Goal: Transaction & Acquisition: Purchase product/service

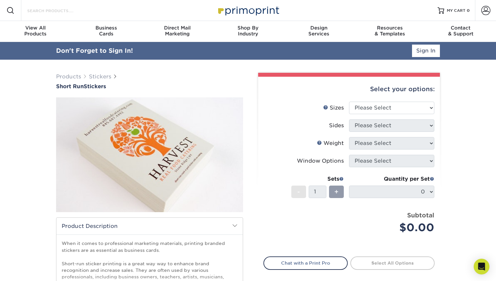
click at [71, 10] on input "Search Products" at bounding box center [59, 11] width 64 height 8
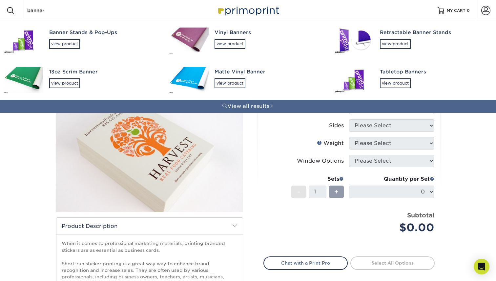
type input "banner"
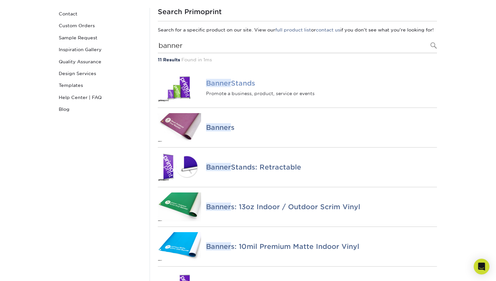
scroll to position [73, 0]
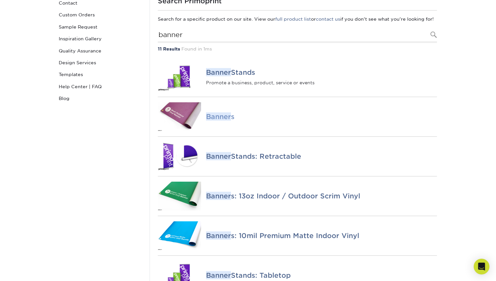
click at [189, 119] on img at bounding box center [179, 116] width 43 height 29
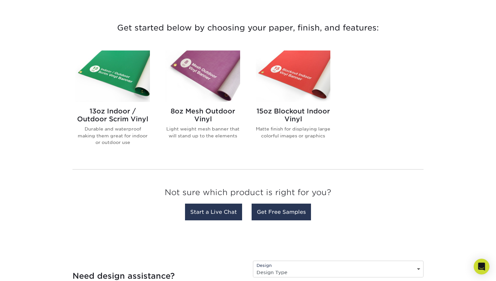
scroll to position [239, 0]
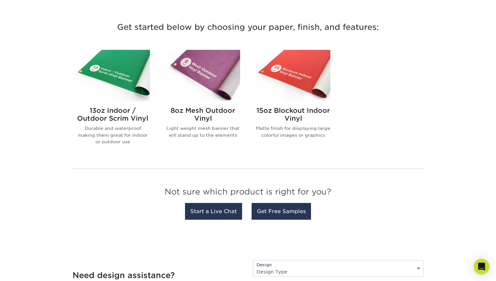
click at [122, 80] on img at bounding box center [112, 76] width 74 height 52
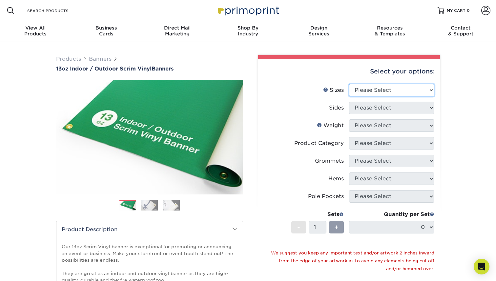
click at [369, 89] on select "Please Select 24" x 36" 24" x 48" 36" x 48" 36" x 60" 36" x 72" 36" x 96" 36" x…" at bounding box center [391, 90] width 85 height 12
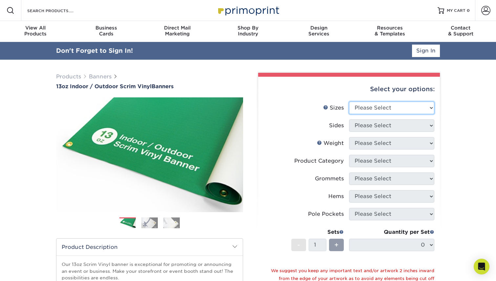
select select "48.00x120.00"
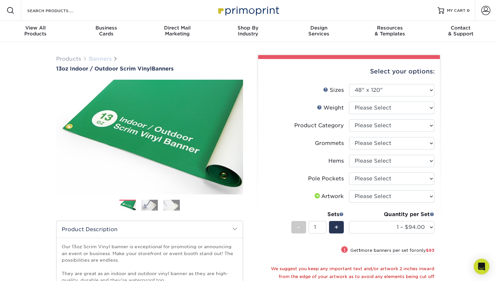
click at [101, 58] on link "Banners" at bounding box center [100, 59] width 23 height 6
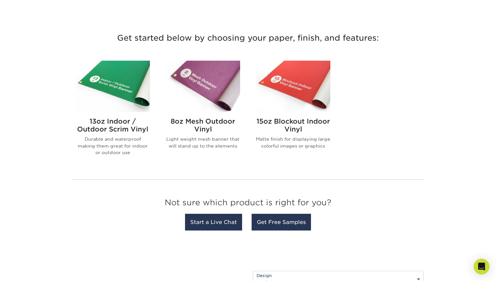
scroll to position [235, 0]
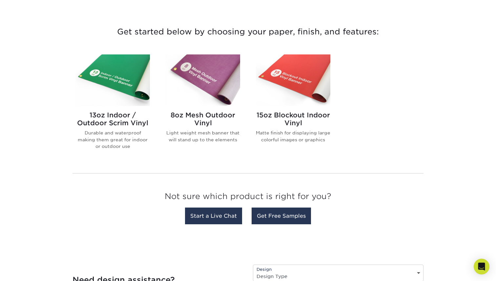
click at [290, 96] on img at bounding box center [293, 80] width 74 height 52
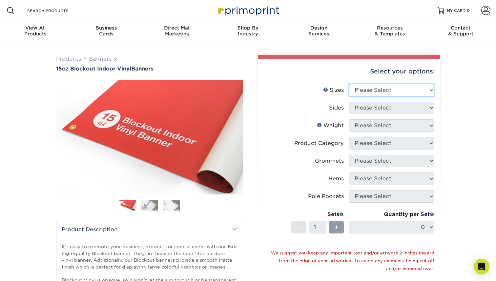
click at [378, 88] on select "Please Select 17" x 32" 18" x 24" 21" x 192" 22" x 35" 22" x 69" 24" x 36" 24" …" at bounding box center [391, 90] width 85 height 12
click at [98, 59] on link "Banners" at bounding box center [100, 59] width 23 height 6
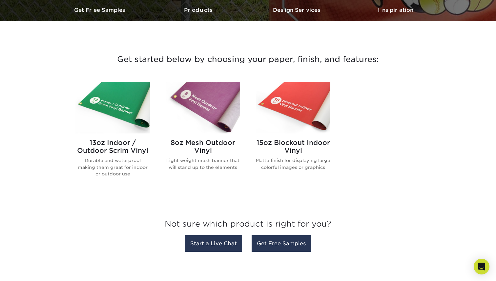
scroll to position [231, 0]
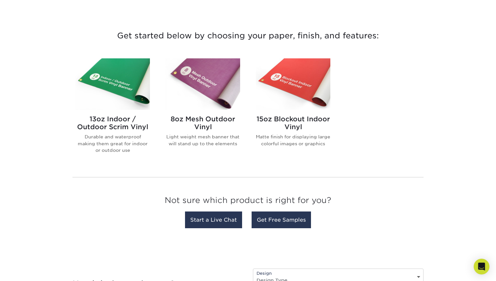
click at [125, 87] on img at bounding box center [112, 84] width 74 height 52
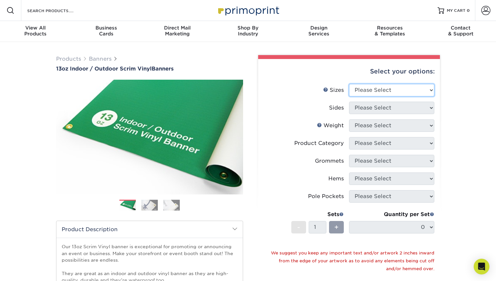
click at [373, 90] on select "Please Select 24" x 36" 24" x 48" 36" x 48" 36" x 60" 36" x 72" 36" x 96" 36" x…" at bounding box center [391, 90] width 85 height 12
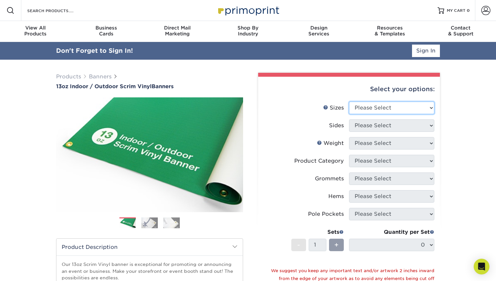
select select "48.00x120.00"
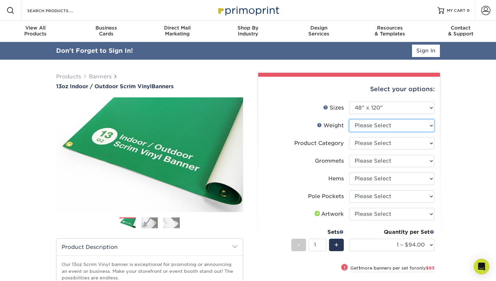
click at [395, 127] on select "Please Select 13OZ" at bounding box center [391, 125] width 85 height 12
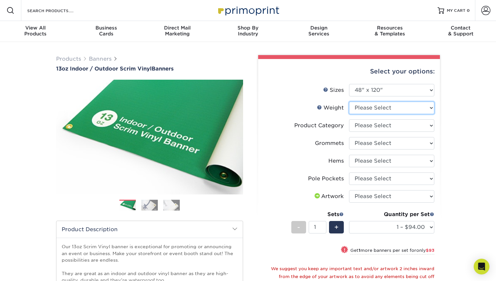
select select "13OZ"
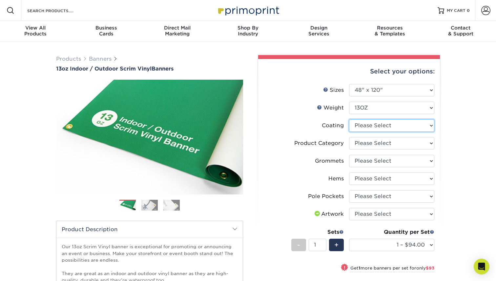
click at [397, 127] on select at bounding box center [391, 125] width 85 height 12
select select "3e7618de-abca-4bda-9f97-8b9129e913d8"
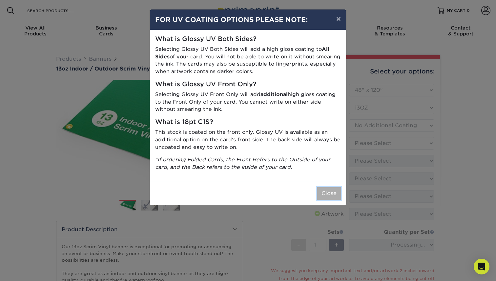
click at [327, 193] on button "Close" at bounding box center [329, 193] width 24 height 12
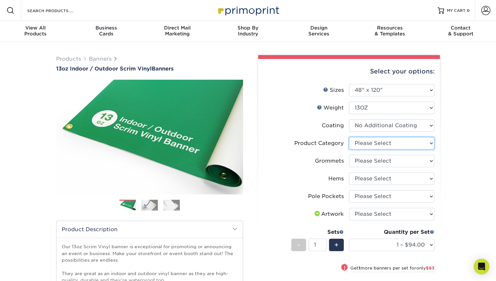
click at [392, 145] on select "Please Select 13oz Scrim Vinyl Banner - Matte" at bounding box center [391, 143] width 85 height 12
select select "bb192c35-bb20-422d-b6fe-0c7f48e5aa48"
click at [389, 160] on select "Please Select No Grommets Yes, Grommet All 4 Corners Yes, Grommets Every 1 ft. …" at bounding box center [391, 161] width 85 height 12
select select "a5b9485c-574f-4e05-8672-fff987811a74"
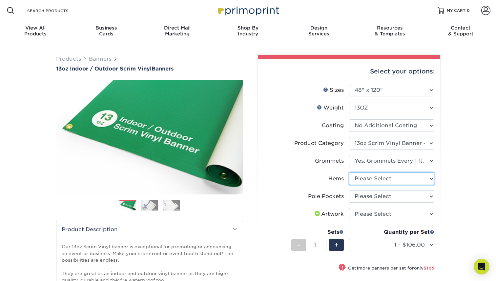
click at [387, 182] on select "Please Select No Hems/Pole Pockets Yes, Hems Top and Bottom Only Yes, Hems All …" at bounding box center [391, 179] width 85 height 12
select select "4e4ebf09-664b-4b70-8385-b564872d2e90"
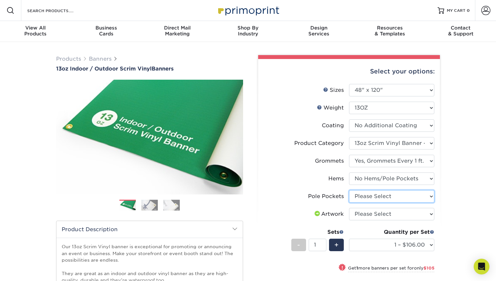
click at [387, 198] on select "Please Select No Pole Pockets 2 in. Left and Right 2 in. Top and Bottom 4 in. L…" at bounding box center [391, 196] width 85 height 12
select select "462c5fe9-21e9-49a0-afb4-1c6e8664fe13"
click at [106, 61] on link "Banners" at bounding box center [100, 59] width 23 height 6
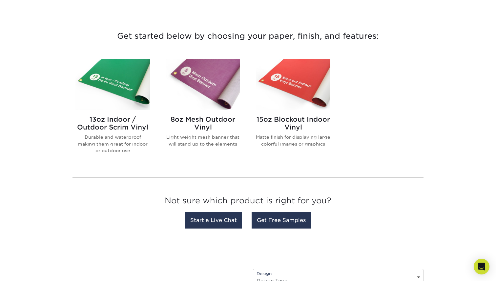
scroll to position [252, 0]
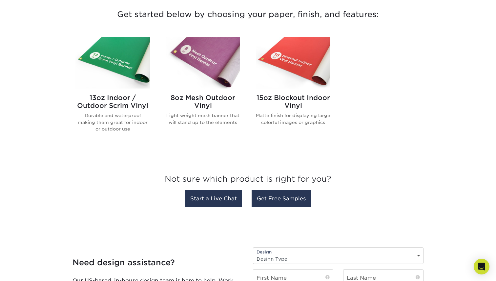
click at [311, 69] on img at bounding box center [293, 63] width 74 height 52
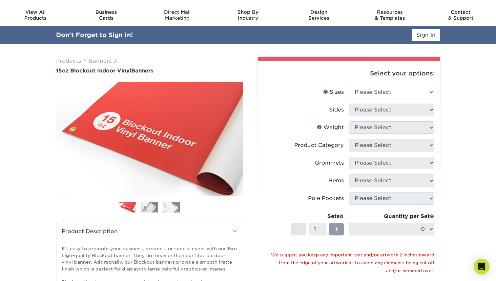
scroll to position [19, 0]
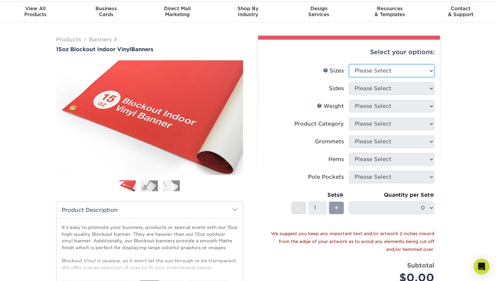
click at [414, 66] on select "Please Select 17" x 32" 18" x 24" 21" x 192" 22" x 35" 22" x 69" 24" x 36" 24" …" at bounding box center [391, 71] width 85 height 12
select select "54.00x138.00"
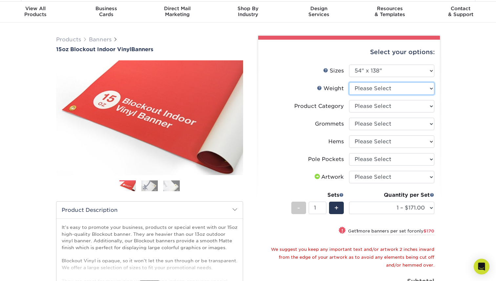
click at [386, 88] on select "Please Select 15OZBLOCKOUT" at bounding box center [391, 88] width 85 height 12
select select "15OZBLOCKOUT"
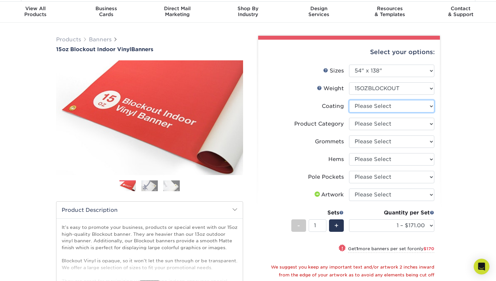
click at [385, 106] on select at bounding box center [391, 106] width 85 height 12
select select "3e7618de-abca-4bda-9f97-8b9129e913d8"
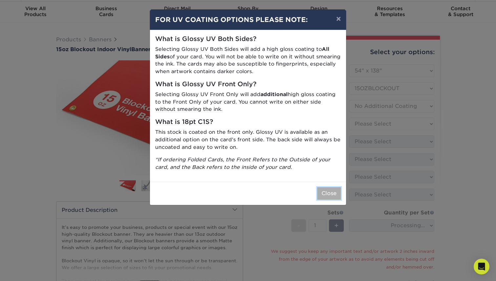
click at [333, 190] on button "Close" at bounding box center [329, 193] width 24 height 12
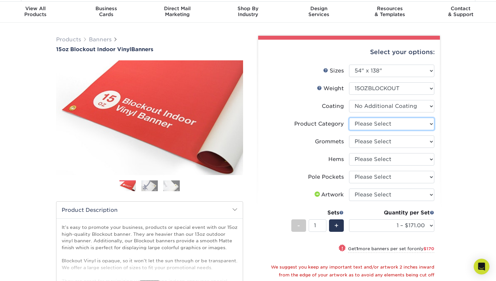
click at [387, 125] on select "Please Select 15oz Blockout Vinyl" at bounding box center [391, 124] width 85 height 12
select select "ab63990c-71be-4401-8343-b30abfa5ad7c"
click at [387, 143] on select "Please Select No Grommets Yes, Grommet All 4 Corners Yes, Grommets Every 2 ft." at bounding box center [391, 141] width 85 height 12
select select "844af484-45a3-48a0-88de-19e51b139d69"
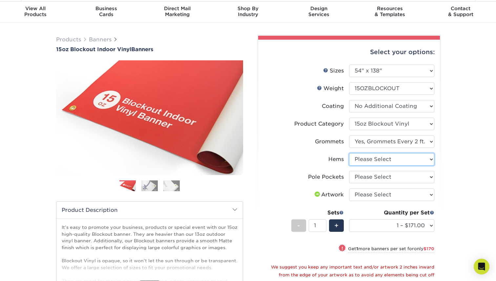
click at [385, 160] on select "Please Select No Hems/Pole Pockets Yes, Hems Top and Bottom Only Yes, Hems All …" at bounding box center [391, 159] width 85 height 12
select select "4e4ebf09-664b-4b70-8385-b564872d2e90"
click at [381, 178] on select "Please Select No Pole Pockets 2 in. Left and Right 2 in. Top and Bottom 4 in. L…" at bounding box center [391, 177] width 85 height 12
select select "462c5fe9-21e9-49a0-afb4-1c6e8664fe13"
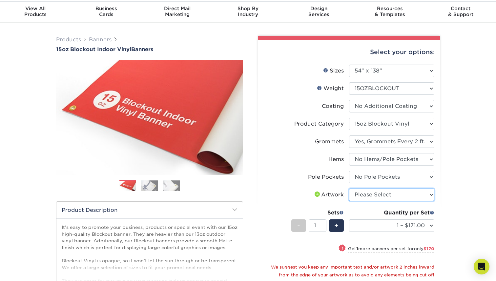
click at [380, 192] on select "Please Select I will upload files I need a design - $50" at bounding box center [391, 195] width 85 height 12
select select "upload"
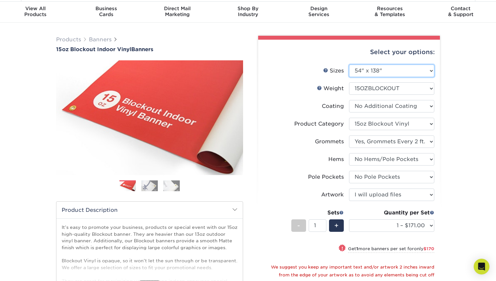
click at [390, 72] on select "Please Select 17" x 32" 18" x 24" 21" x 192" 22" x 35" 22" x 69" 24" x 36" 24" …" at bounding box center [391, 71] width 85 height 12
select select "58.00x58.00"
select select "-1"
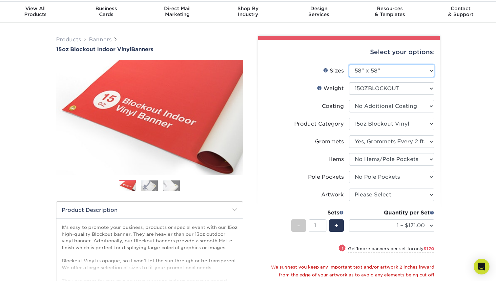
select select "-1"
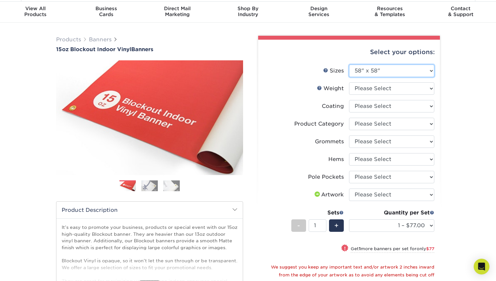
click at [387, 74] on select "Please Select 17" x 32" 18" x 24" 21" x 192" 22" x 35" 22" x 69" 24" x 36" 24" …" at bounding box center [391, 71] width 85 height 12
